Goal: Find specific page/section: Find specific page/section

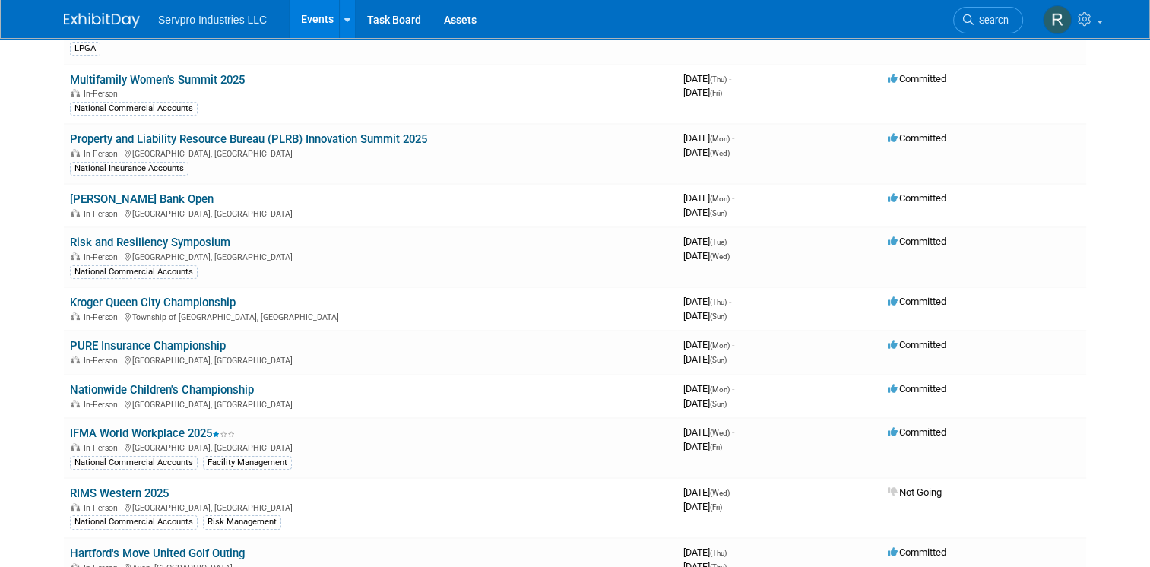
scroll to position [263, 0]
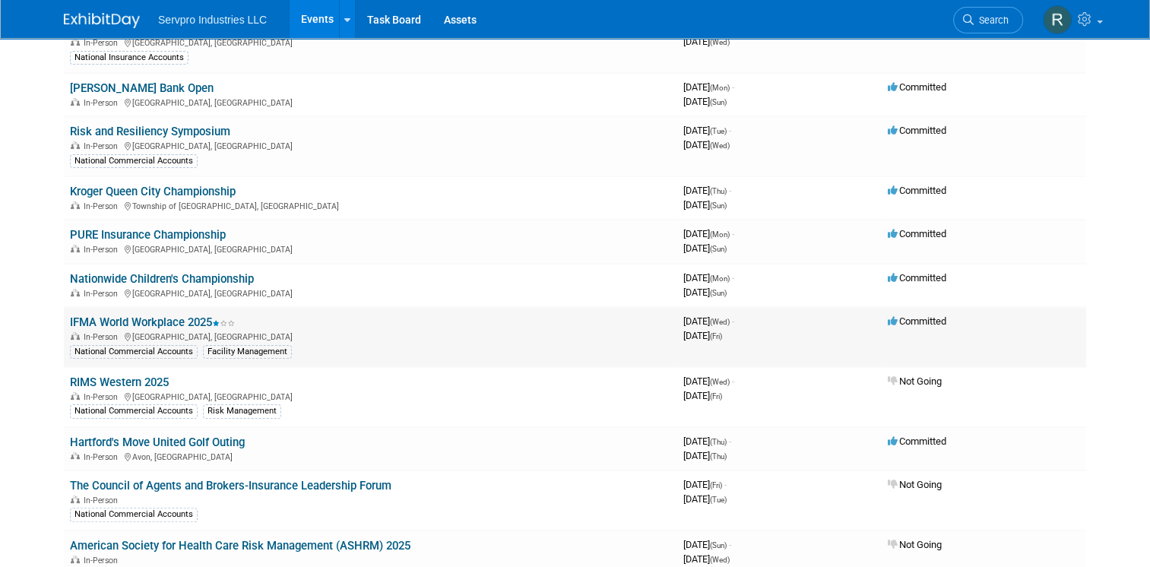
click at [130, 321] on link "IFMA World Workplace 2025" at bounding box center [152, 322] width 165 height 14
click at [121, 319] on link "IFMA World Workplace 2025" at bounding box center [152, 322] width 165 height 14
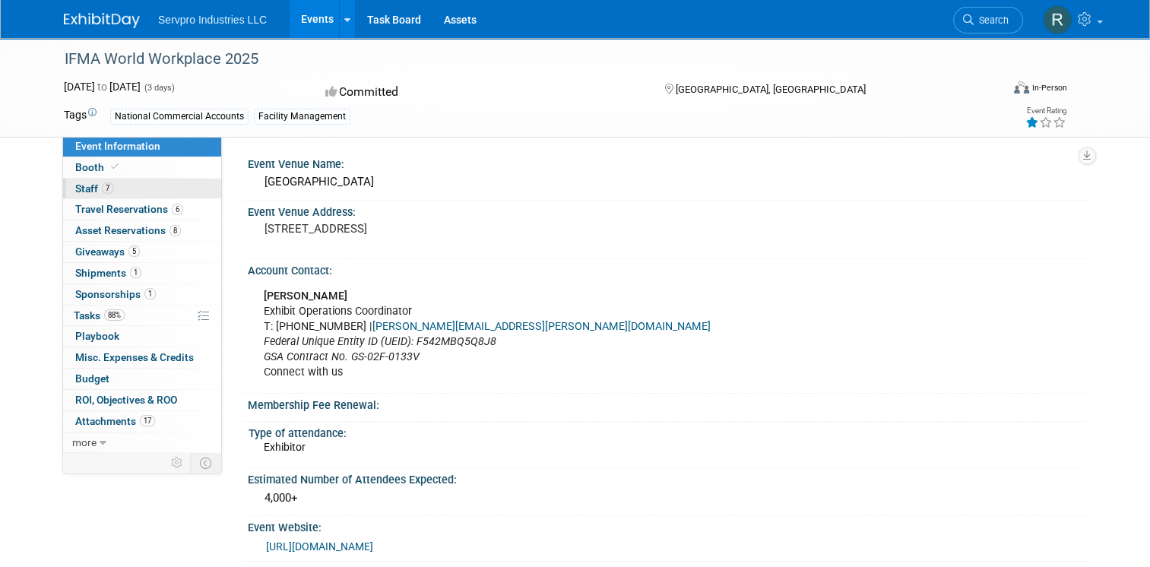
click at [79, 186] on span "Staff 7" at bounding box center [94, 188] width 38 height 12
click at [79, 184] on span "Staff 7" at bounding box center [94, 188] width 38 height 12
